Goal: Task Accomplishment & Management: Manage account settings

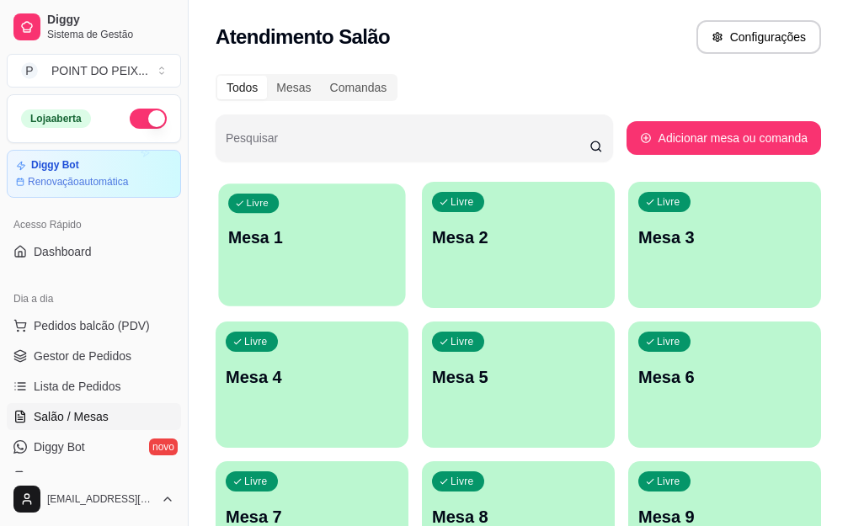
click at [305, 274] on div "Livre Mesa 1" at bounding box center [311, 235] width 187 height 103
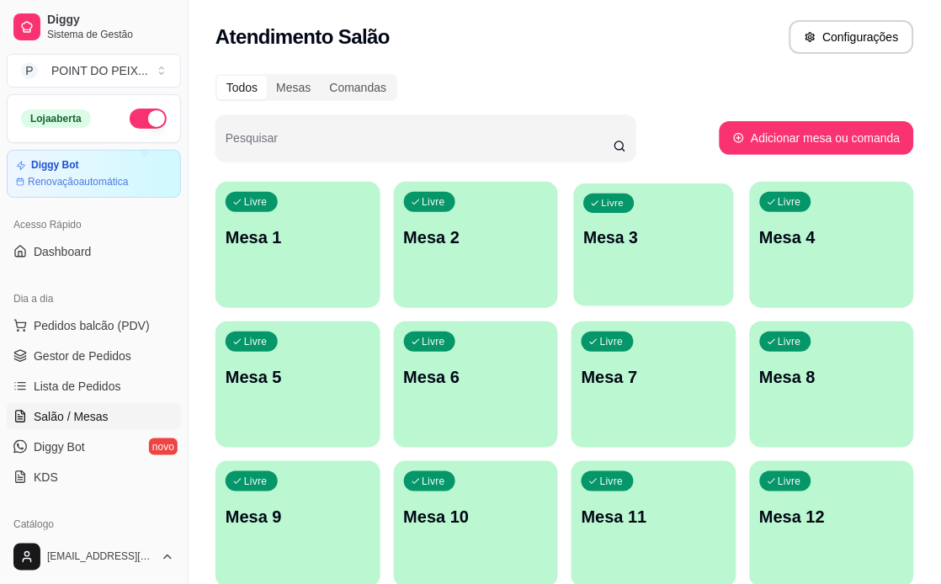
click at [699, 248] on p "Mesa 3" at bounding box center [654, 237] width 140 height 23
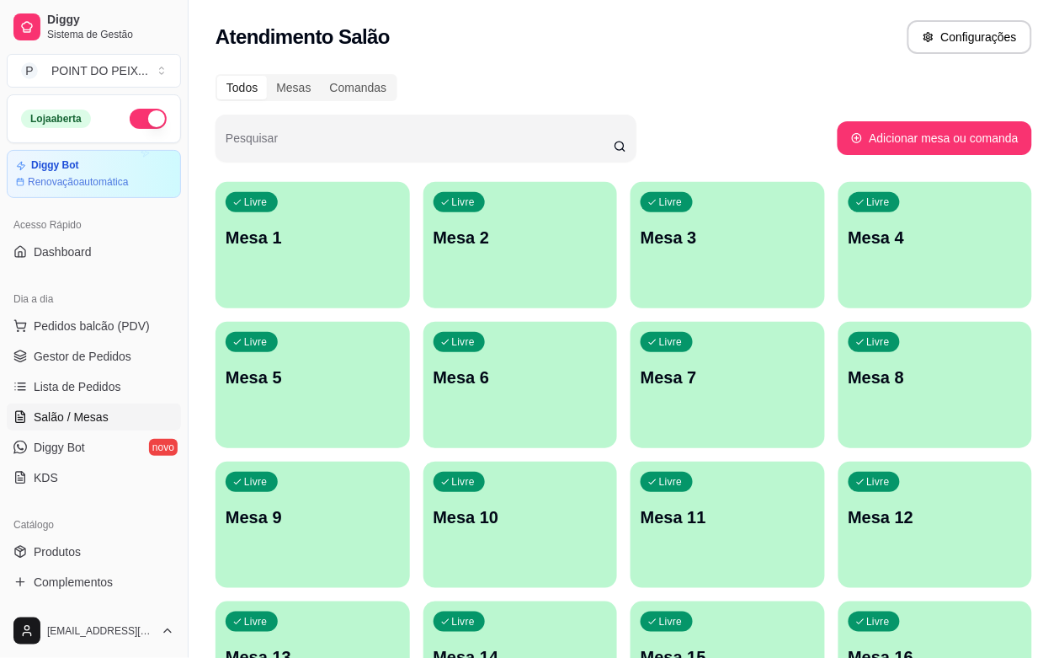
click at [80, 418] on span "Salão / Mesas" at bounding box center [71, 416] width 75 height 17
click at [271, 286] on div "Livre Mesa 1" at bounding box center [312, 235] width 189 height 103
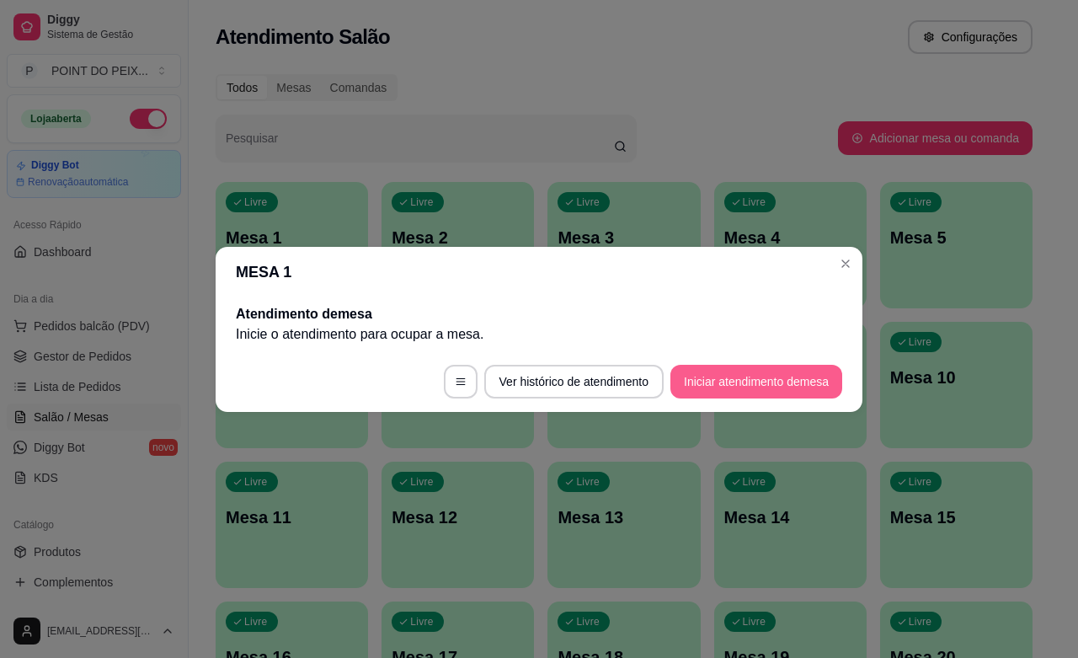
click at [685, 380] on button "Iniciar atendimento de mesa" at bounding box center [756, 382] width 172 height 34
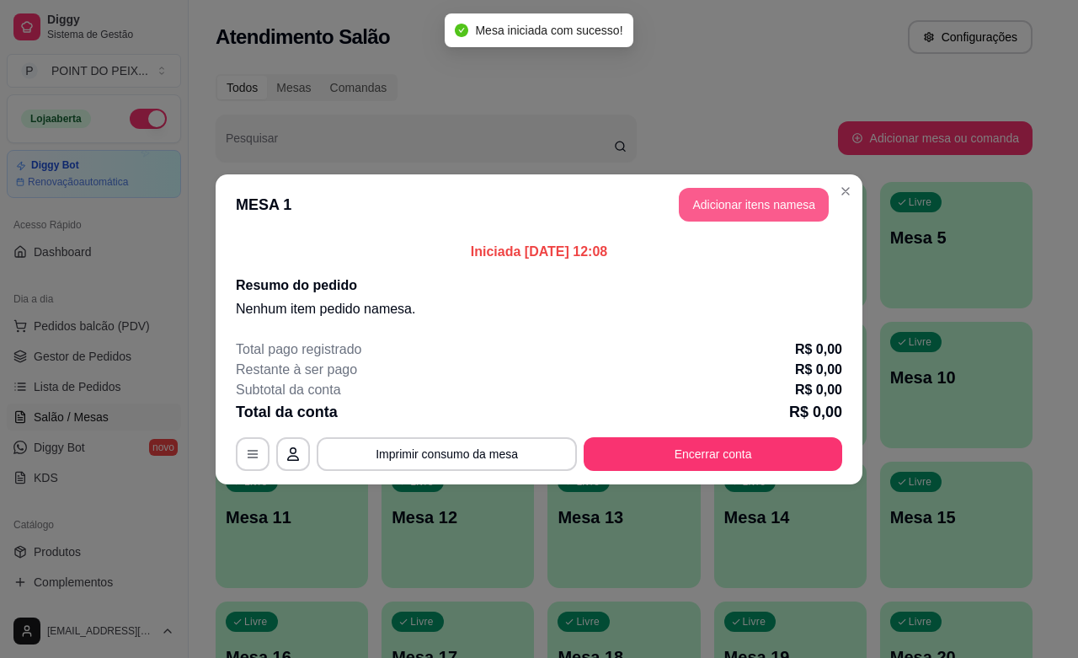
click at [754, 217] on button "Adicionar itens na mesa" at bounding box center [754, 205] width 150 height 34
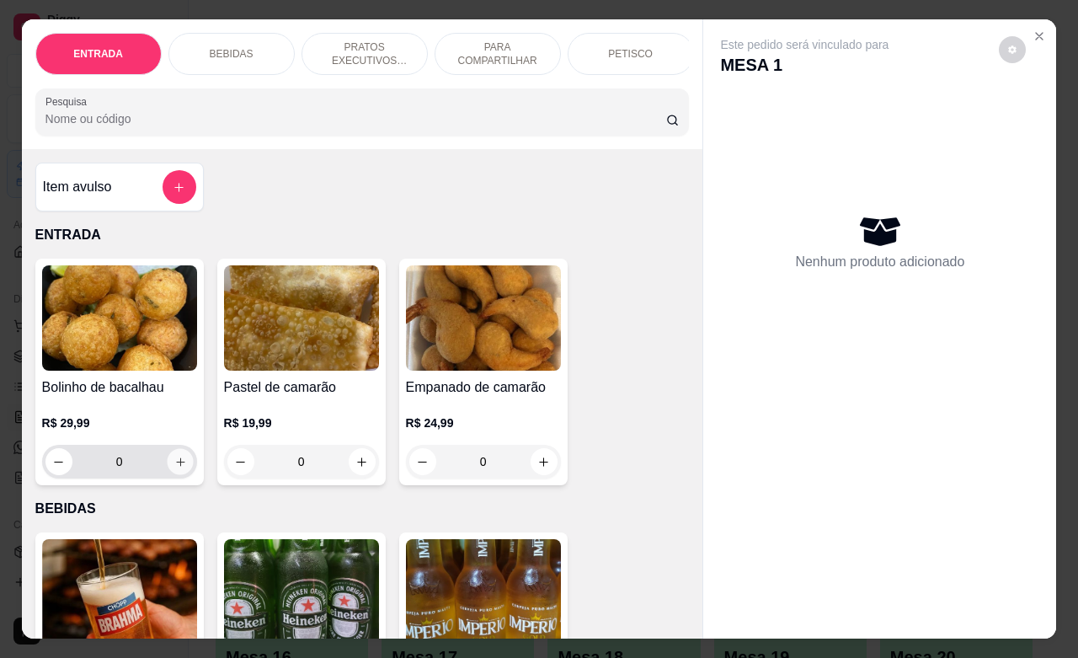
click at [173, 468] on icon "increase-product-quantity" at bounding box center [179, 462] width 13 height 13
type input "1"
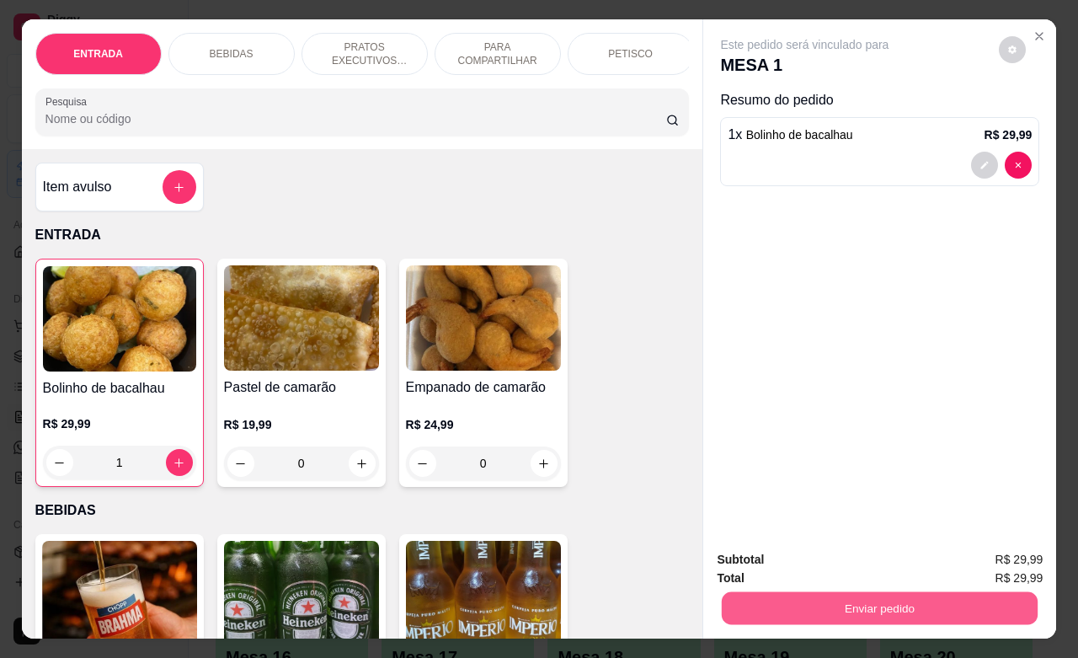
click at [763, 525] on button "Enviar pedido" at bounding box center [880, 607] width 316 height 33
click at [793, 525] on button "Não registrar e enviar pedido" at bounding box center [822, 556] width 170 height 31
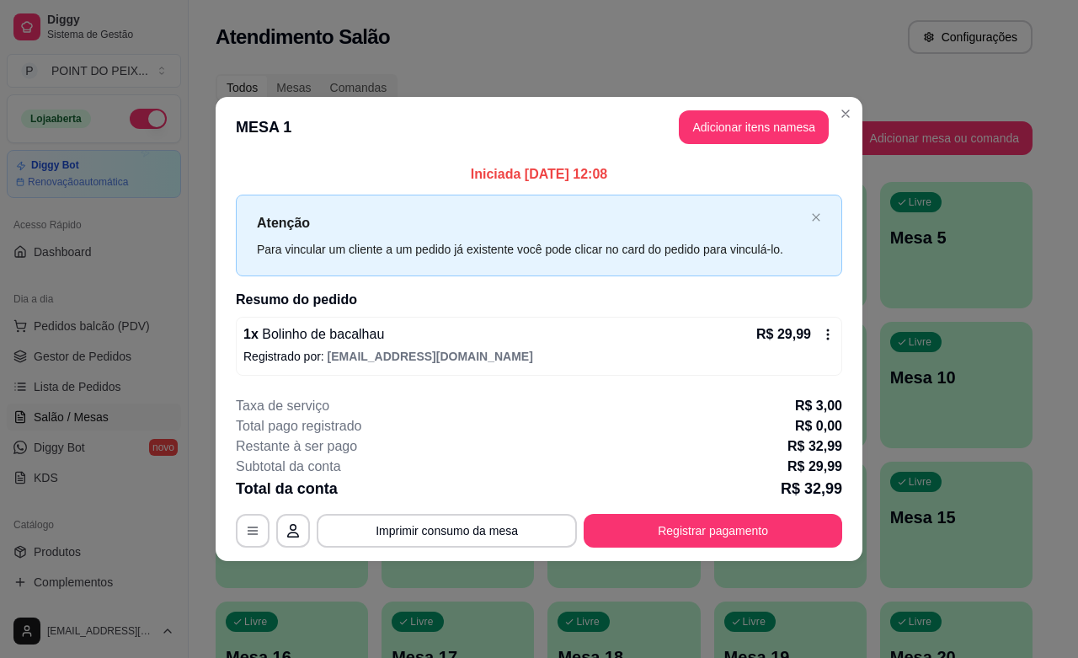
click at [730, 296] on h2 "Resumo do pedido" at bounding box center [539, 300] width 606 height 20
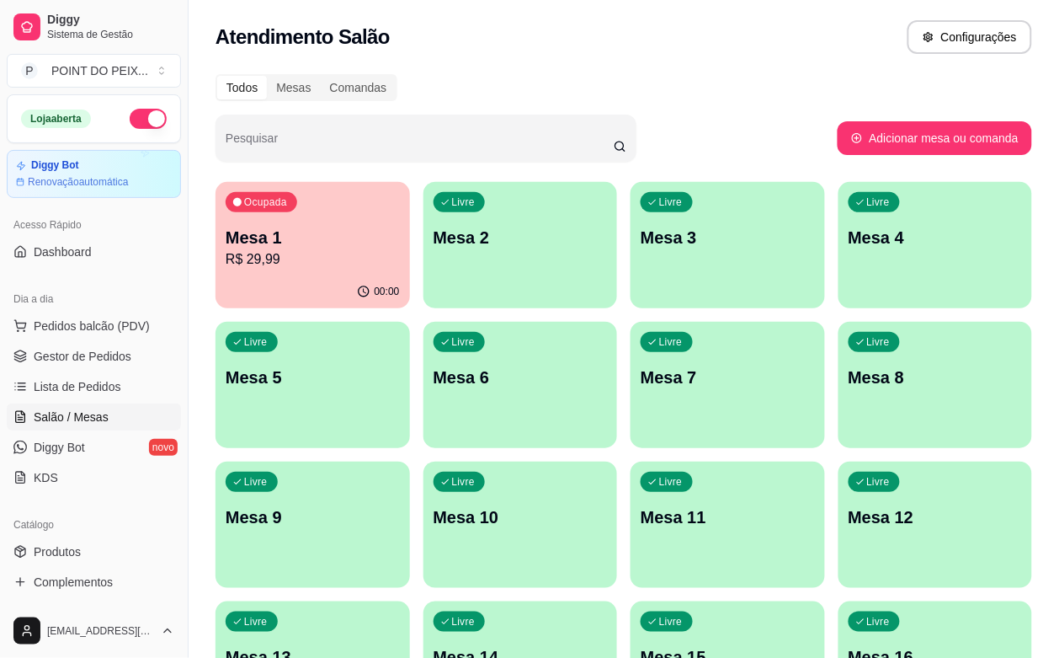
click at [316, 259] on p "R$ 29,99" at bounding box center [313, 259] width 174 height 20
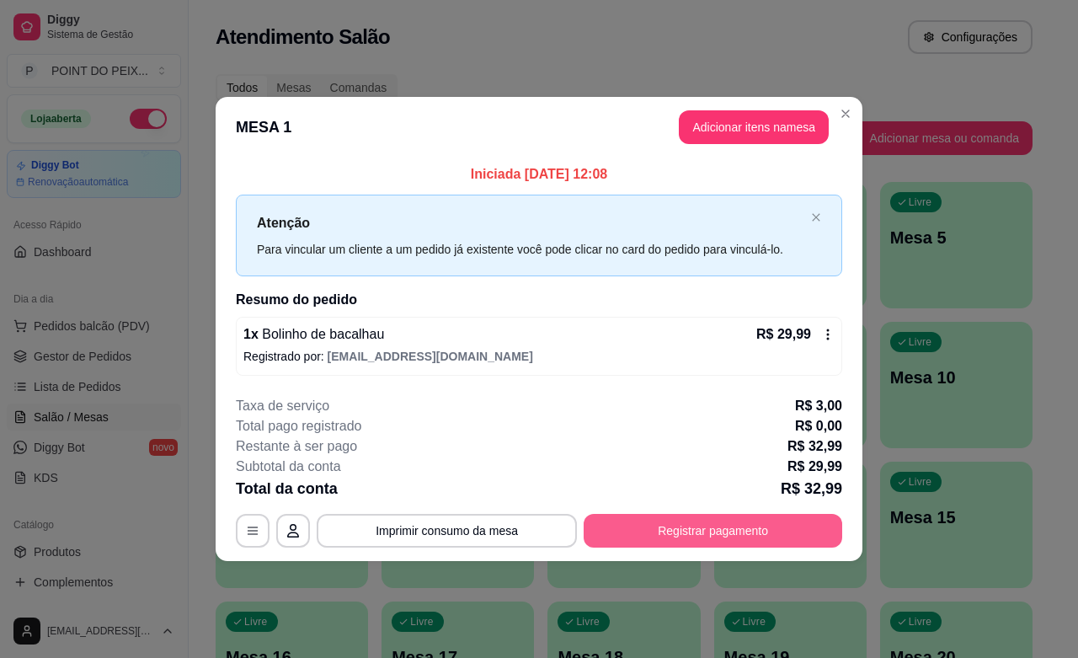
click at [641, 525] on button "Registrar pagamento" at bounding box center [712, 531] width 258 height 34
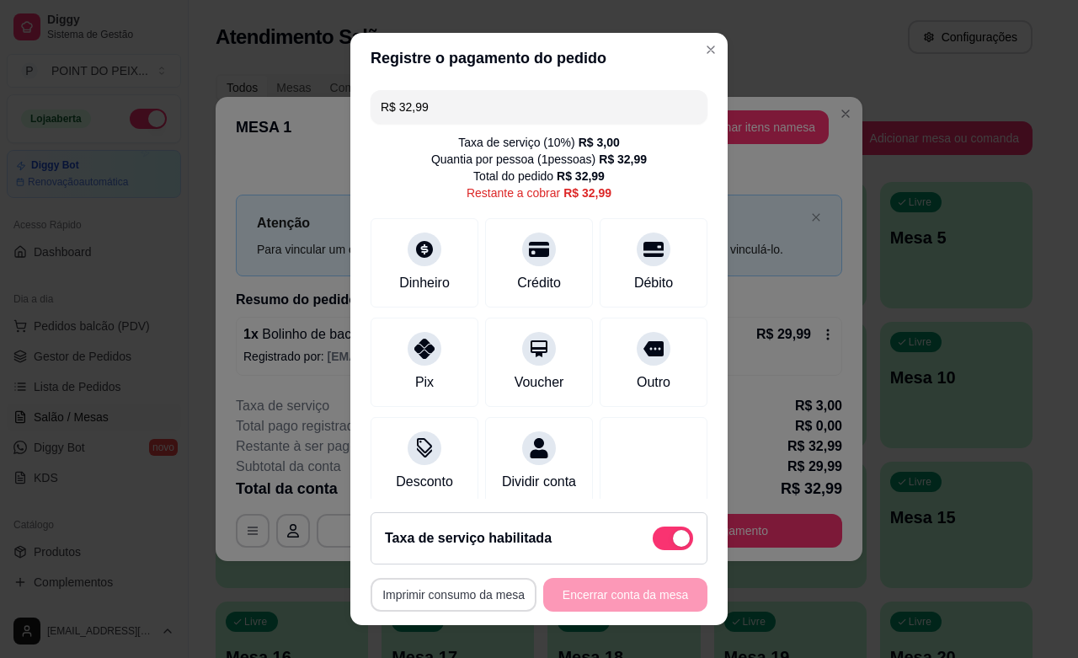
click at [477, 525] on button "Imprimir consumo da mesa" at bounding box center [453, 595] width 166 height 34
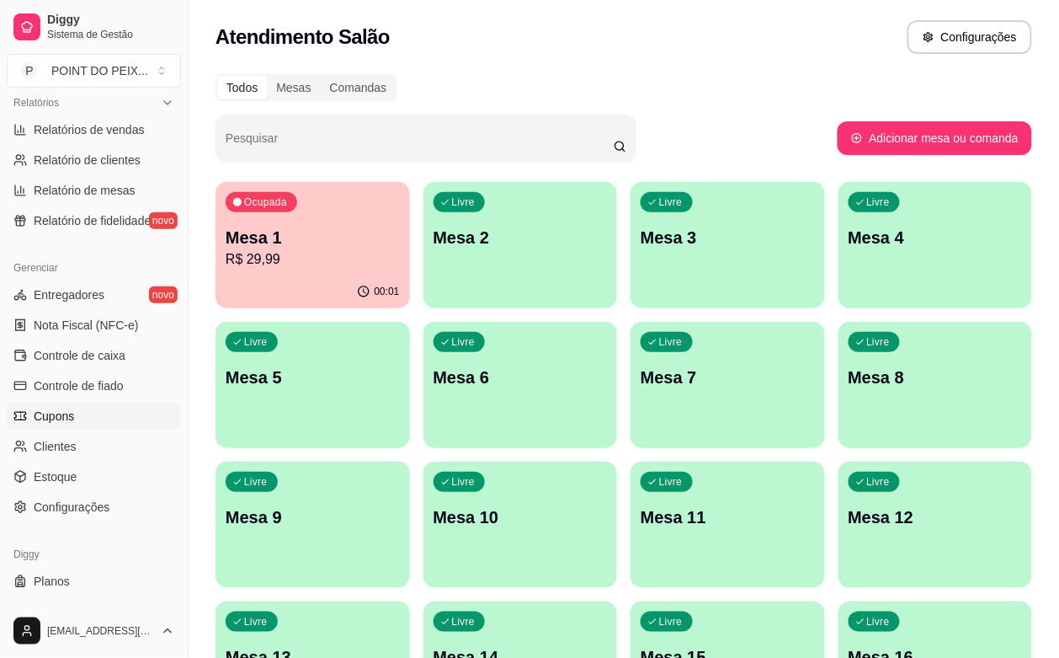
scroll to position [553, 0]
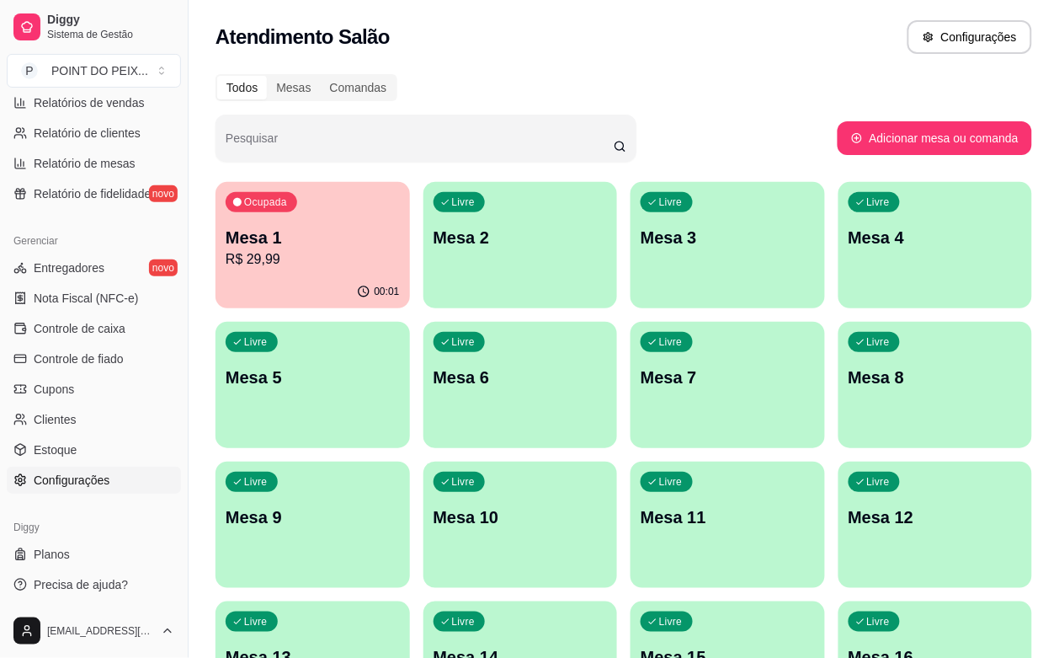
click at [91, 487] on span "Configurações" at bounding box center [72, 479] width 76 height 17
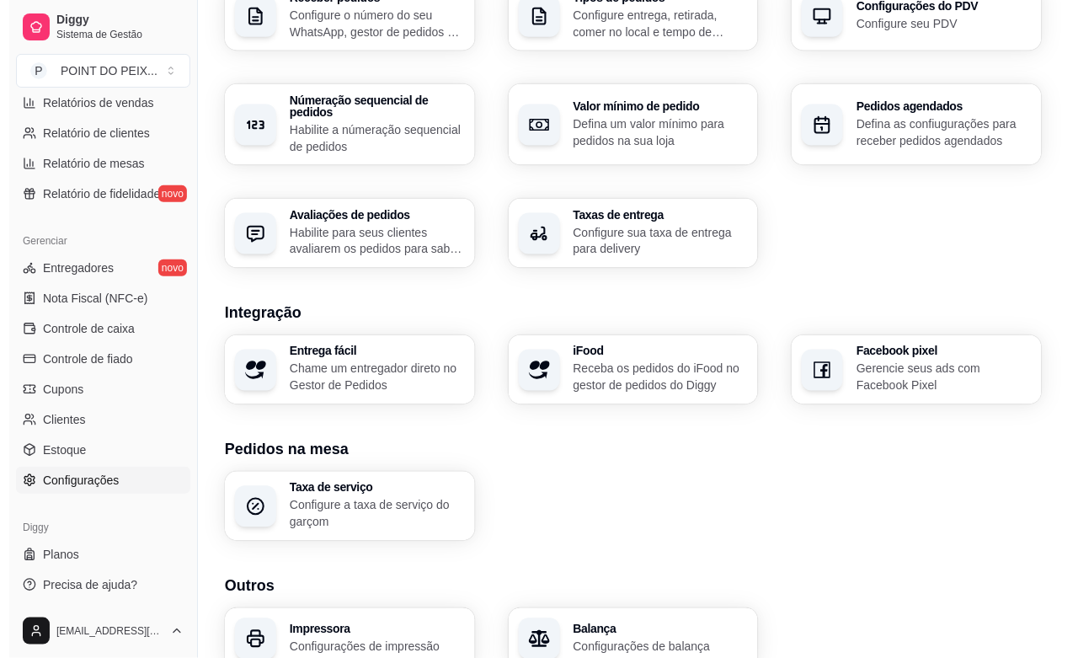
scroll to position [529, 0]
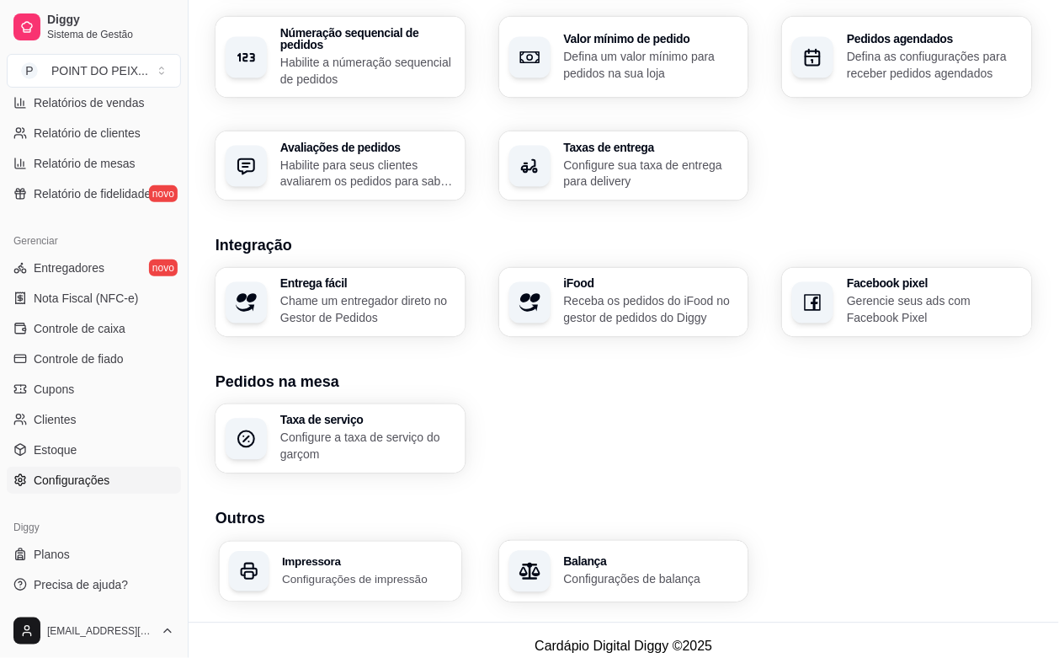
click at [383, 525] on div "Impressora Configurações de impressão" at bounding box center [340, 571] width 242 height 60
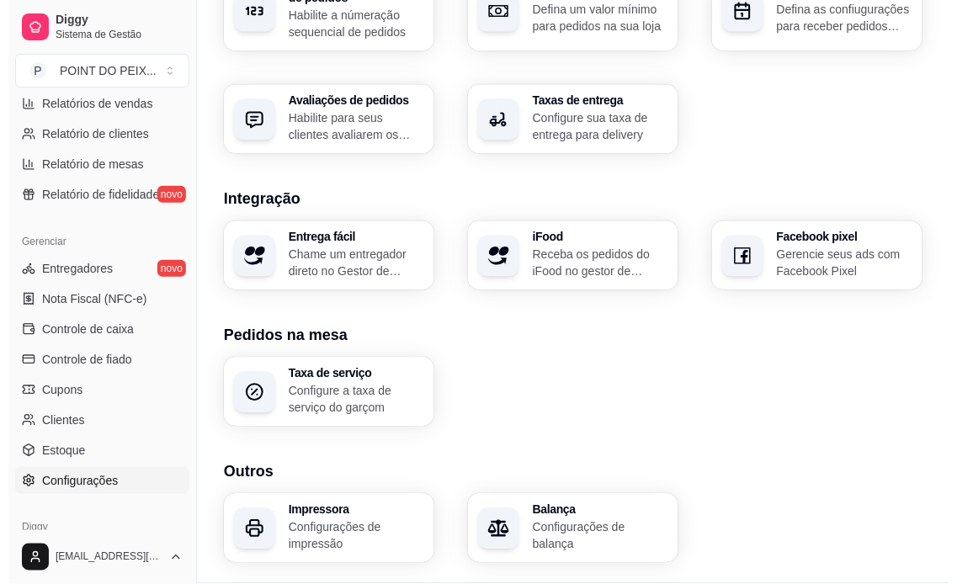
scroll to position [621, 0]
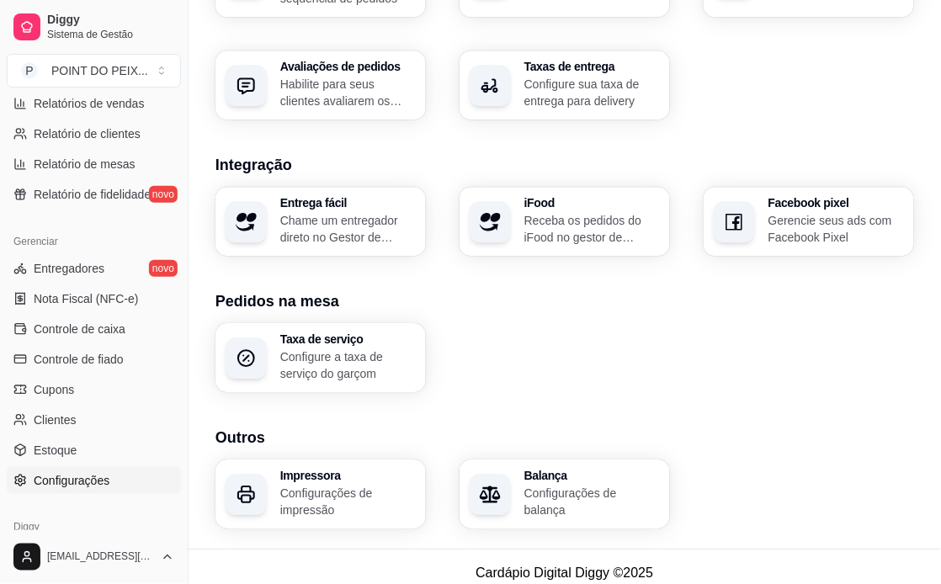
click at [330, 470] on div "Impressora Configurações de impressão" at bounding box center [348, 494] width 136 height 49
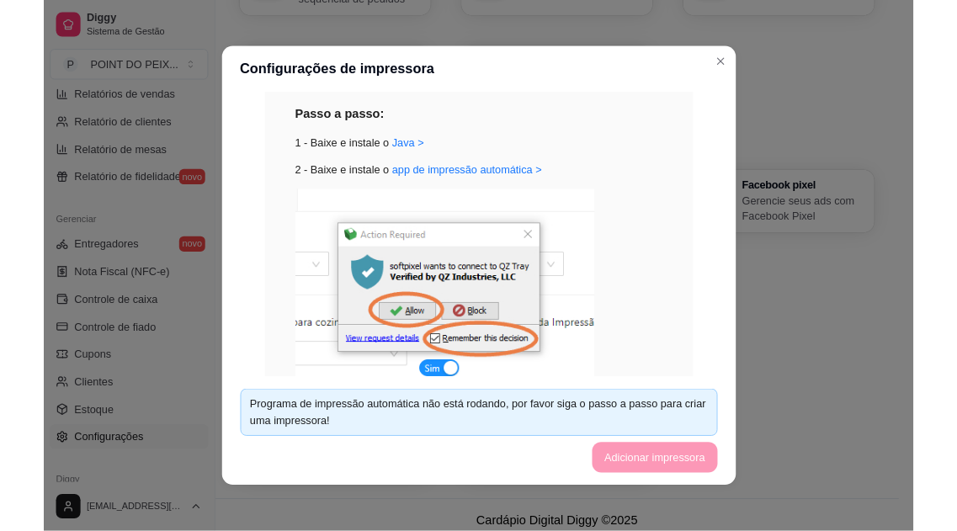
scroll to position [187, 0]
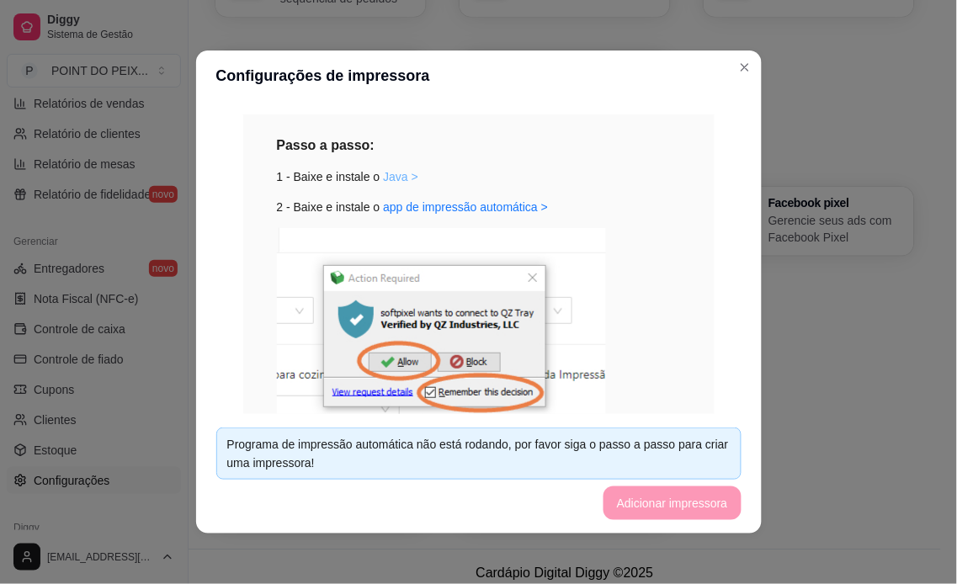
click at [389, 177] on link "Java >" at bounding box center [400, 176] width 35 height 13
click at [448, 212] on link "app de impressão automática >" at bounding box center [465, 206] width 165 height 13
click at [406, 359] on img at bounding box center [441, 338] width 329 height 221
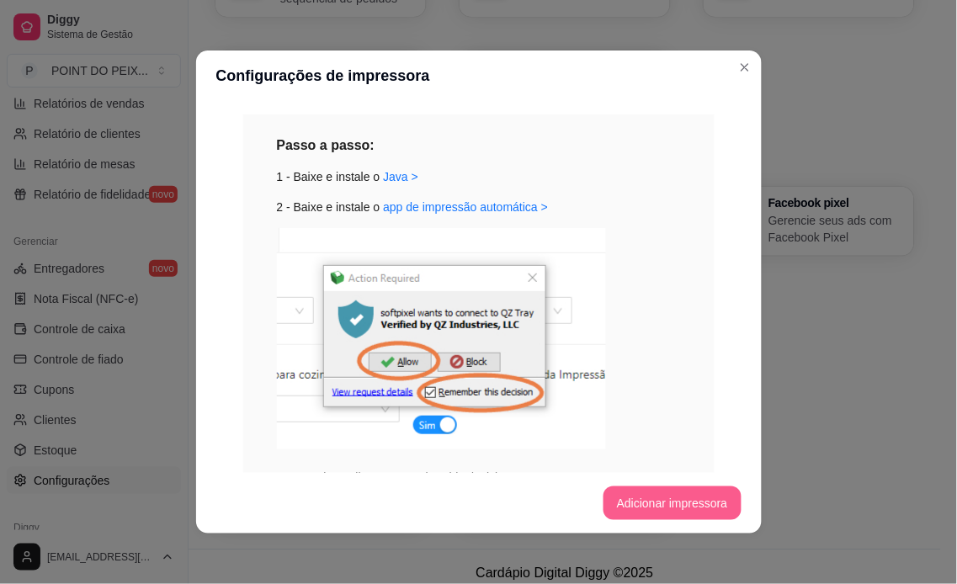
click at [659, 507] on button "Adicionar impressora" at bounding box center [673, 504] width 138 height 34
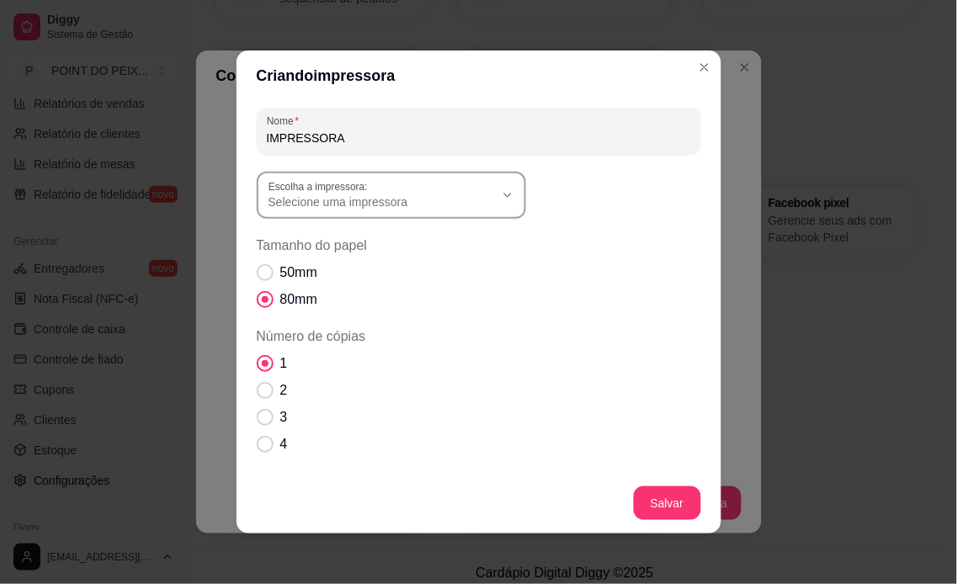
click at [506, 200] on icon "button" at bounding box center [507, 195] width 13 height 13
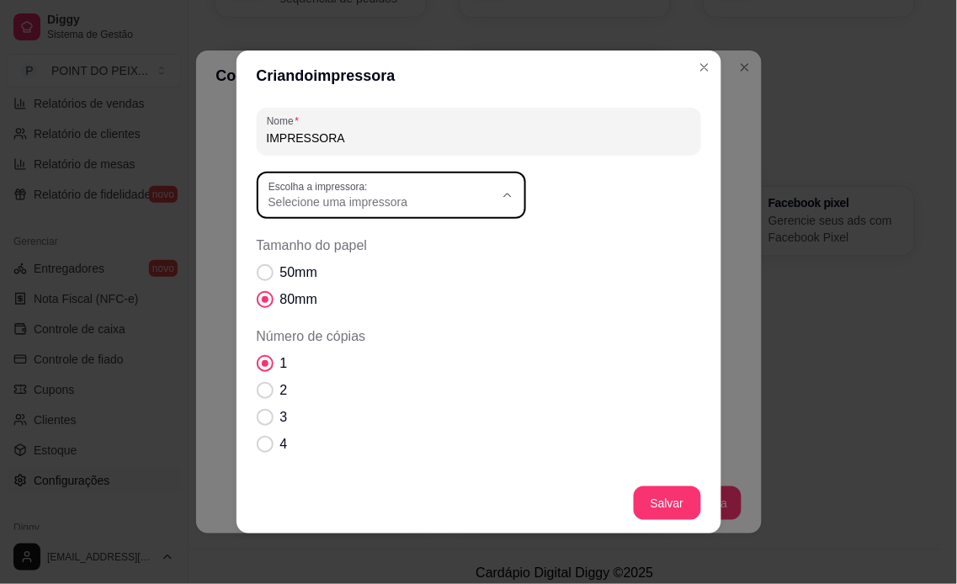
click at [394, 306] on span "kincan usb - lado esquerdo" at bounding box center [375, 298] width 216 height 16
type input "kincan usb - lado esquerdo"
select select "kincan usb - lado esquerdo"
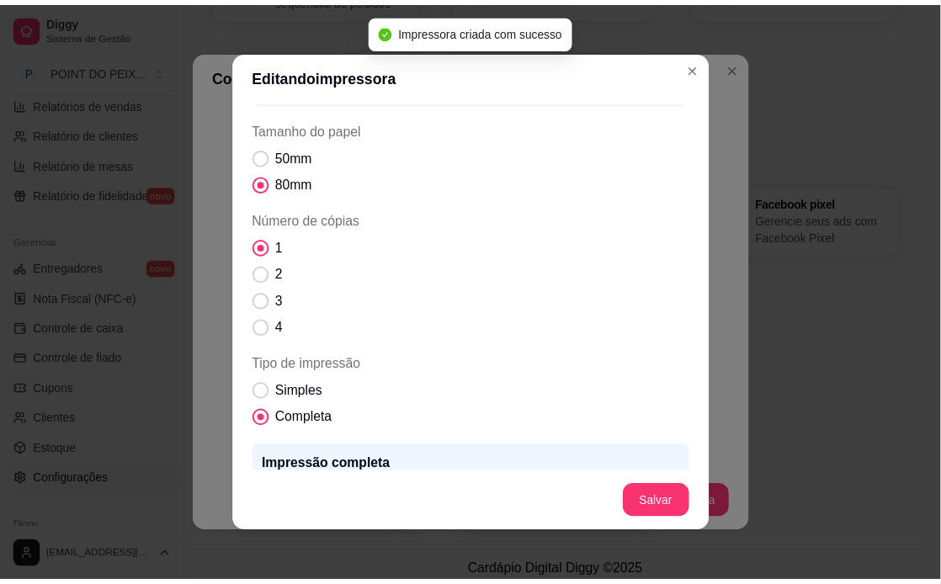
scroll to position [178, 0]
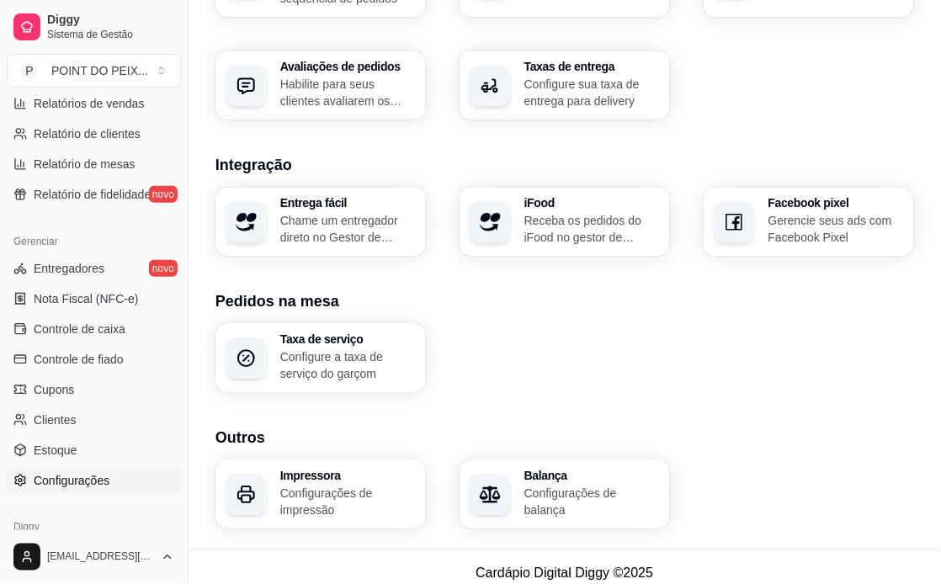
click at [354, 470] on h3 "Impressora" at bounding box center [348, 476] width 136 height 12
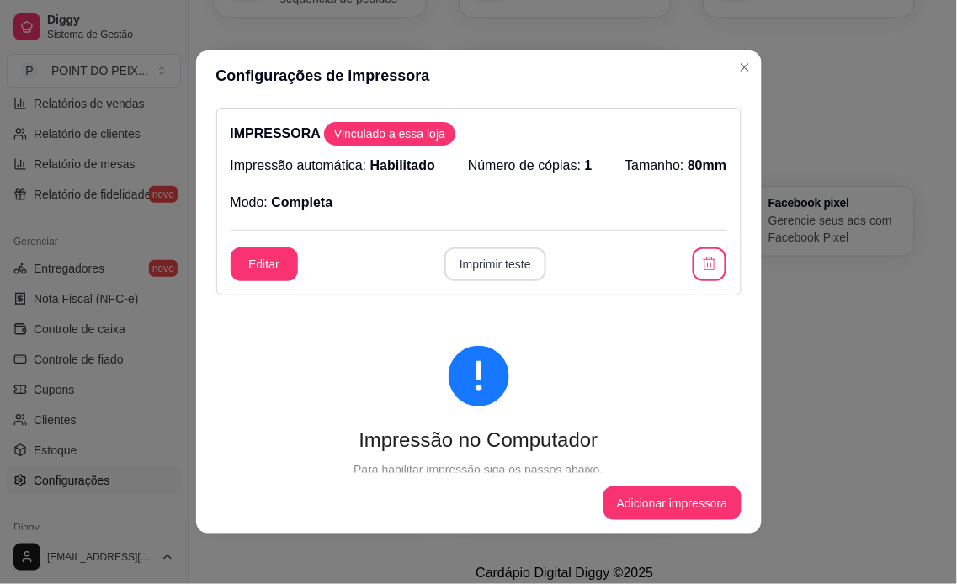
click at [466, 253] on button "Imprimir teste" at bounding box center [496, 265] width 102 height 34
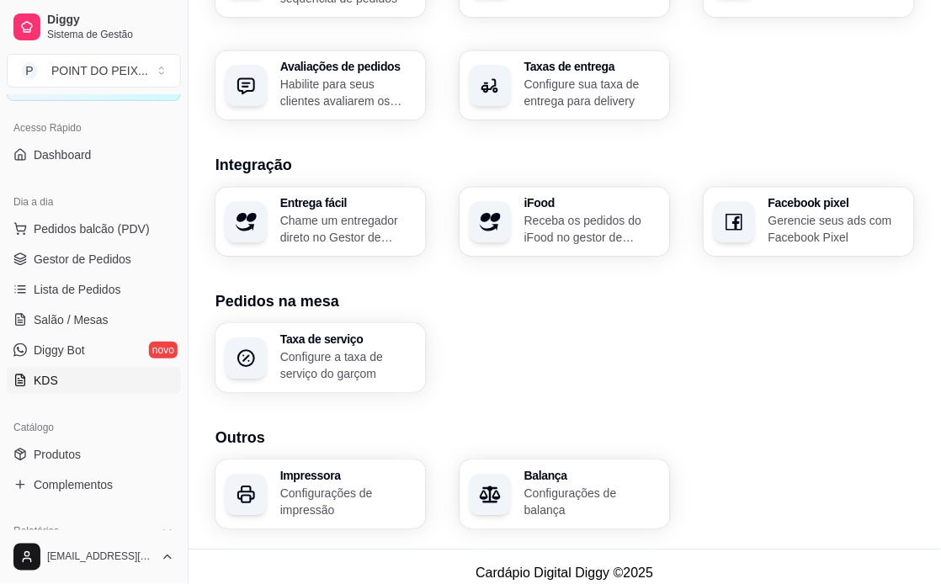
scroll to position [85, 0]
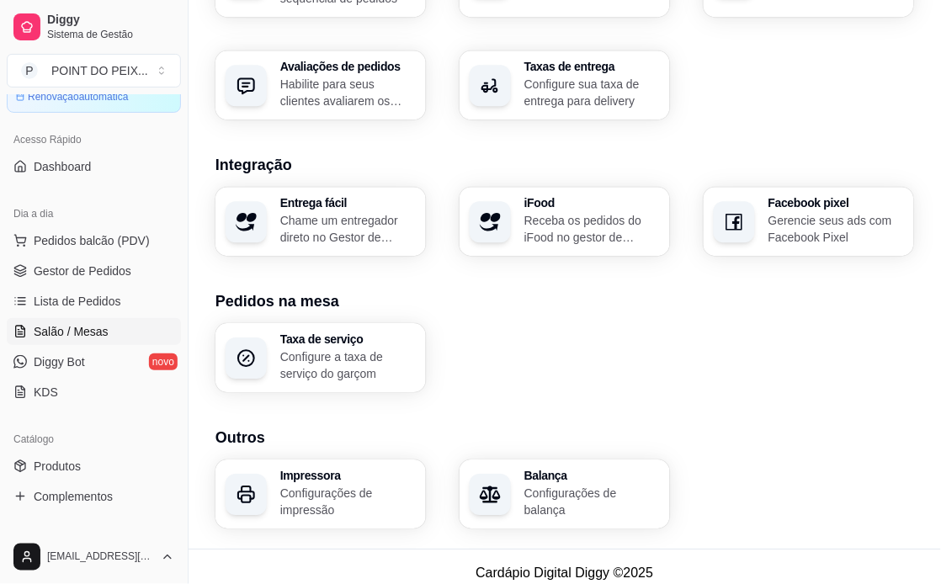
click at [69, 332] on span "Salão / Mesas" at bounding box center [71, 331] width 75 height 17
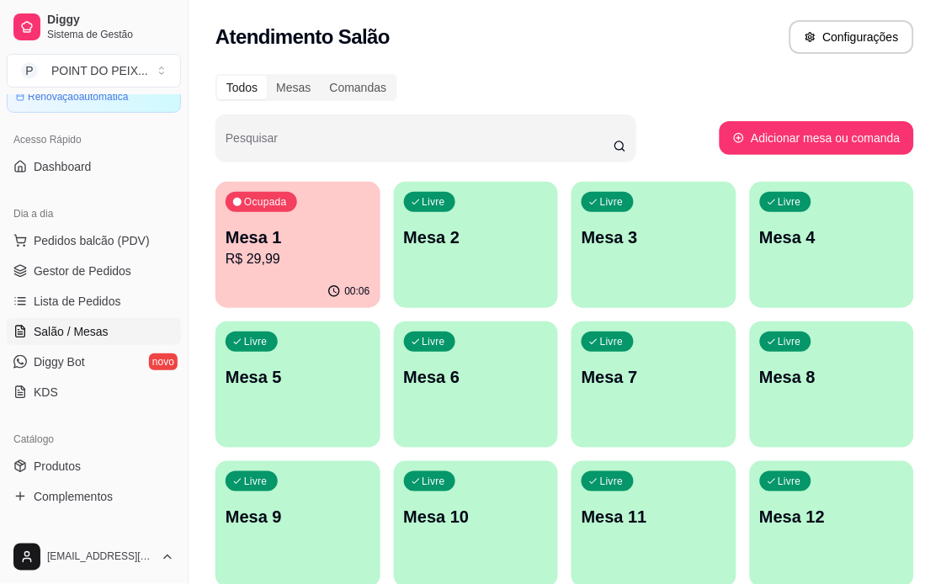
click at [324, 291] on div "00:06" at bounding box center [298, 291] width 165 height 33
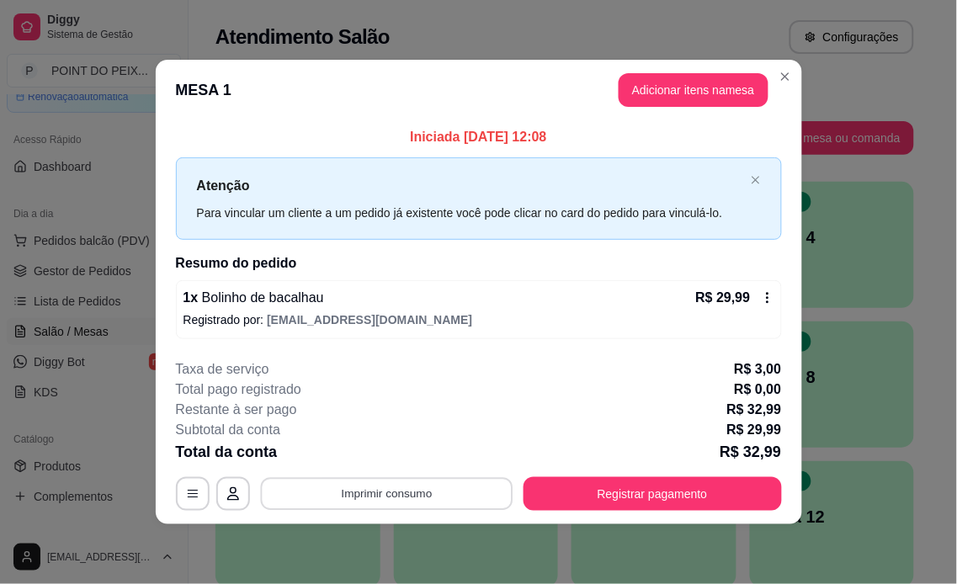
click at [425, 493] on button "Imprimir consumo" at bounding box center [386, 493] width 253 height 33
click at [409, 453] on button "IMPRESSORA" at bounding box center [392, 455] width 122 height 27
click at [764, 301] on icon at bounding box center [767, 297] width 13 height 13
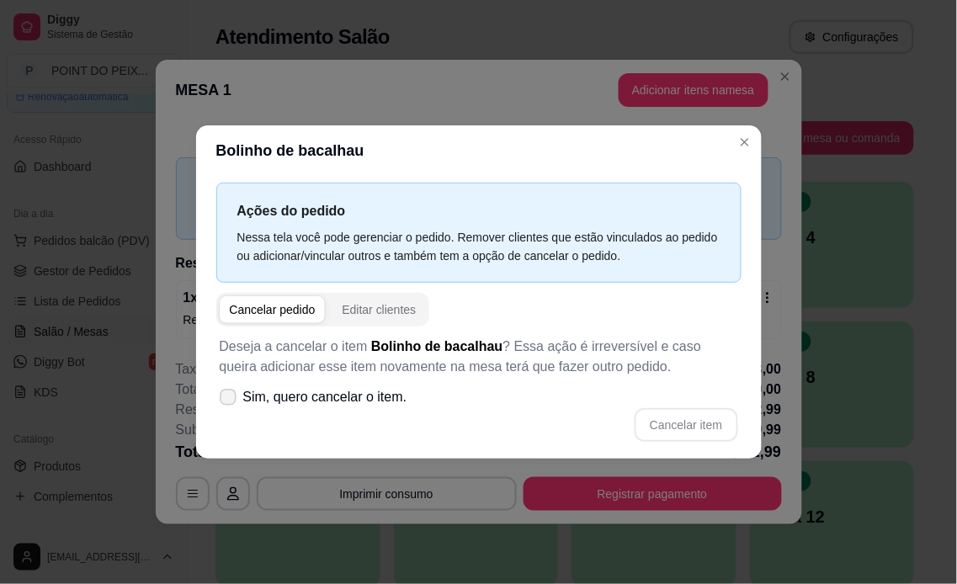
click at [229, 398] on icon at bounding box center [227, 397] width 13 height 10
click at [229, 401] on input "Sim, quero cancelar o item." at bounding box center [224, 406] width 11 height 11
checkbox input "true"
click at [650, 423] on button "Cancelar item" at bounding box center [687, 425] width 100 height 33
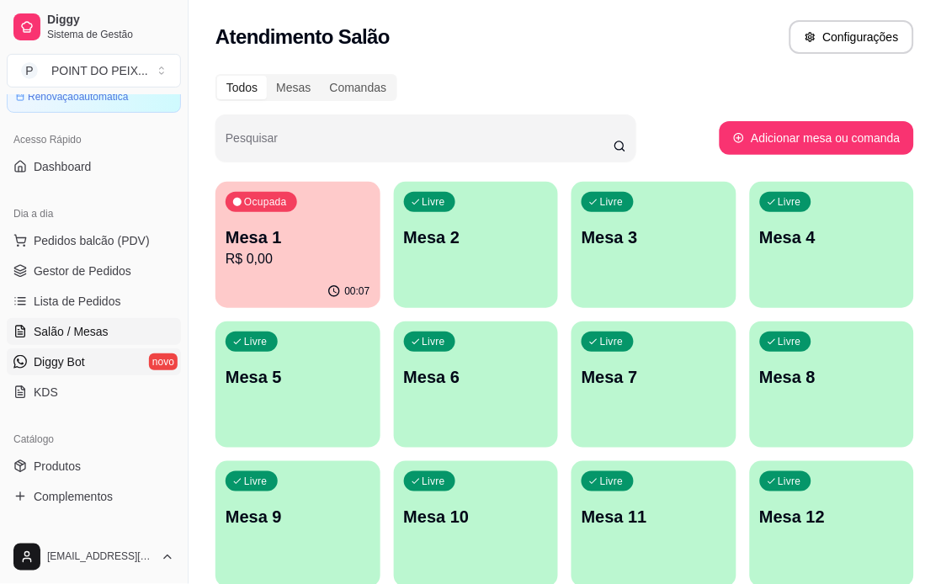
click at [79, 363] on span "Diggy Bot" at bounding box center [59, 362] width 51 height 17
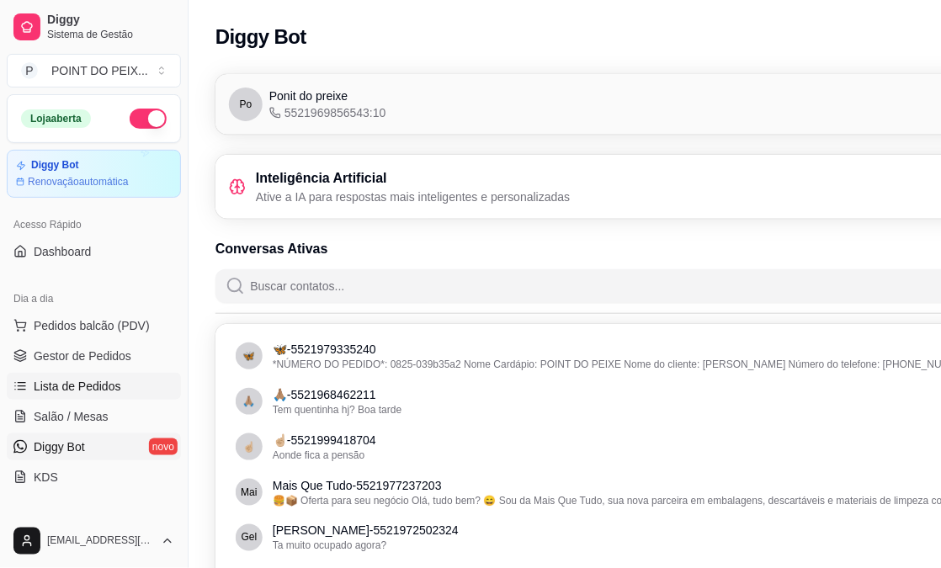
click at [86, 381] on span "Lista de Pedidos" at bounding box center [78, 386] width 88 height 17
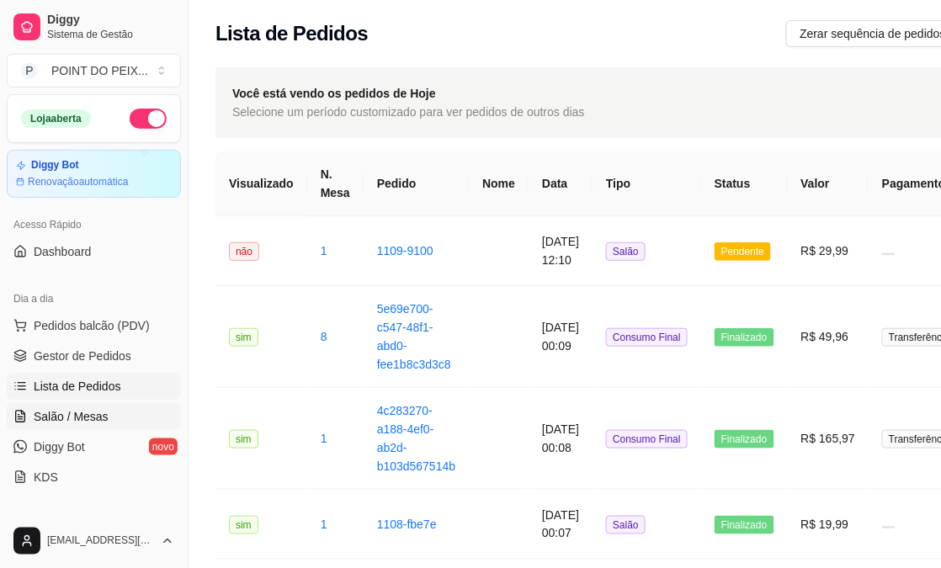
click at [85, 421] on span "Salão / Mesas" at bounding box center [71, 416] width 75 height 17
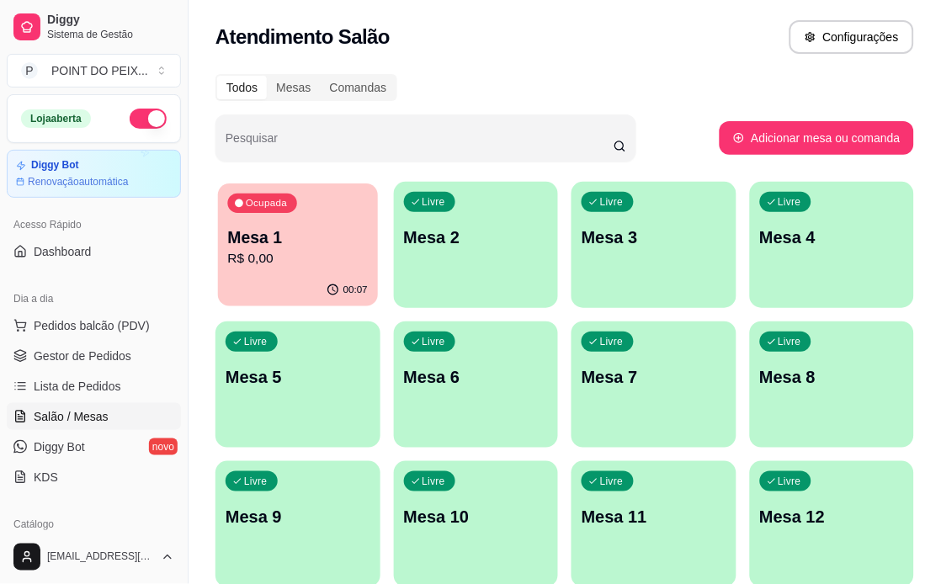
click at [315, 278] on div "00:07" at bounding box center [298, 290] width 160 height 32
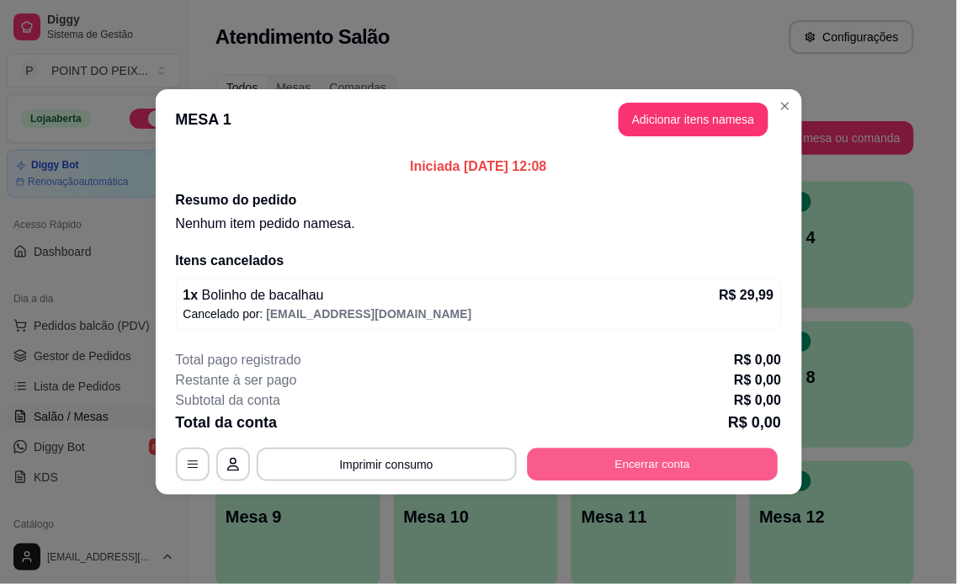
click at [565, 457] on button "Encerrar conta" at bounding box center [652, 465] width 251 height 33
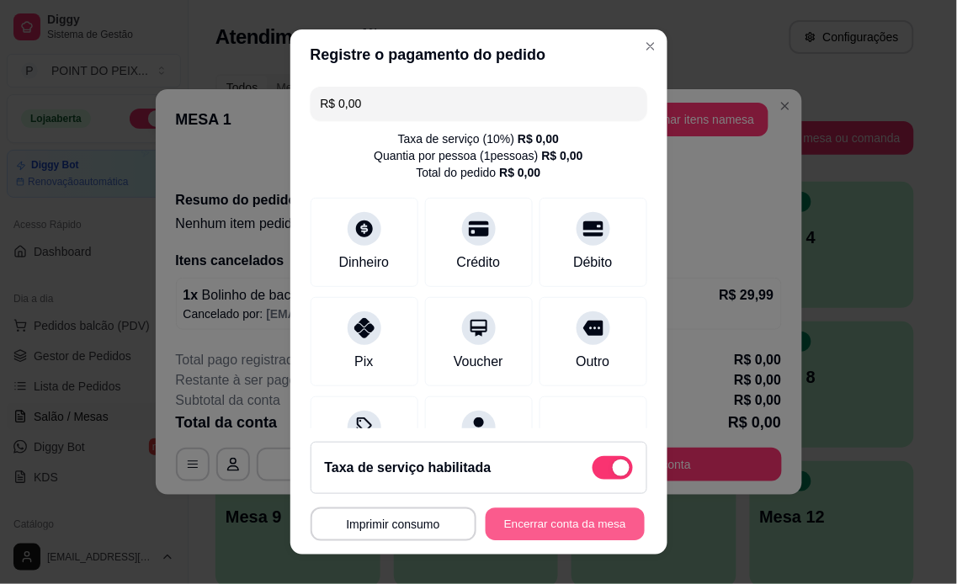
click at [498, 525] on button "Encerrar conta da mesa" at bounding box center [565, 525] width 159 height 33
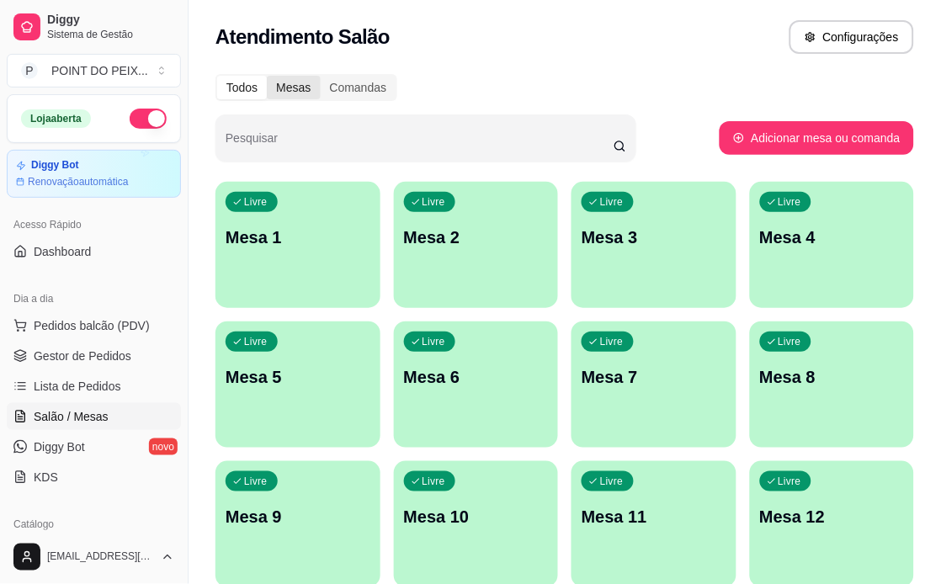
click at [306, 89] on div "Mesas" at bounding box center [293, 88] width 53 height 24
click at [267, 76] on input "Mesas" at bounding box center [267, 76] width 0 height 0
click at [349, 93] on div "Comandas" at bounding box center [359, 88] width 76 height 24
click at [321, 76] on input "Comandas" at bounding box center [321, 76] width 0 height 0
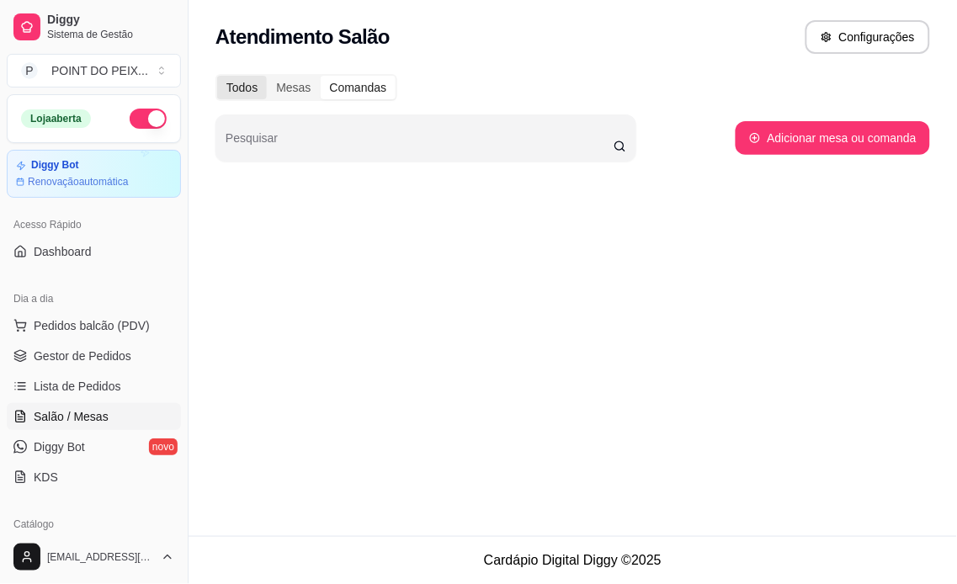
click at [241, 85] on div "Todos" at bounding box center [242, 88] width 50 height 24
click at [217, 76] on input "Todos" at bounding box center [217, 76] width 0 height 0
